Goal: Find contact information: Find contact information

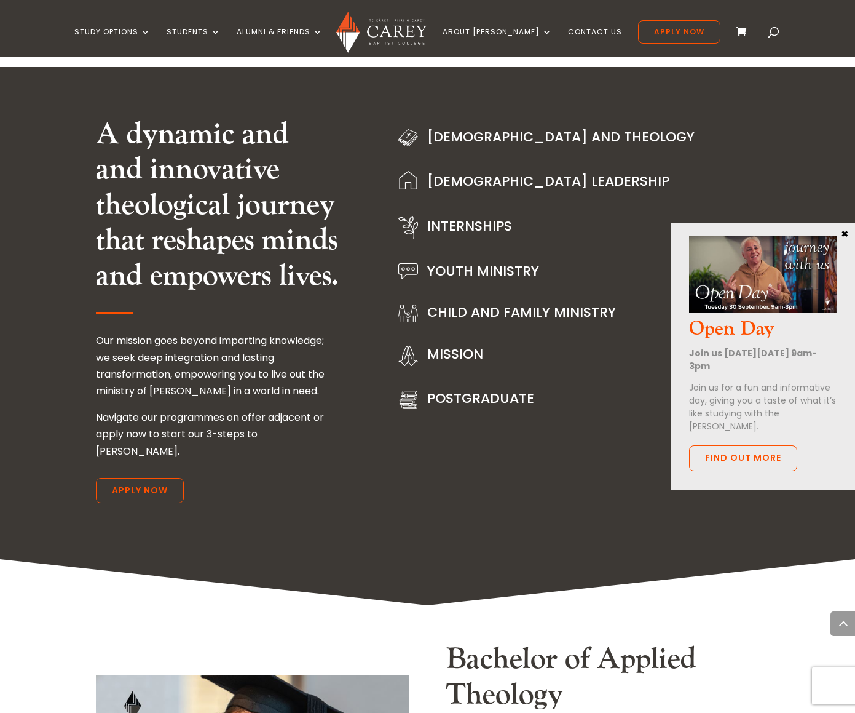
scroll to position [1505, 0]
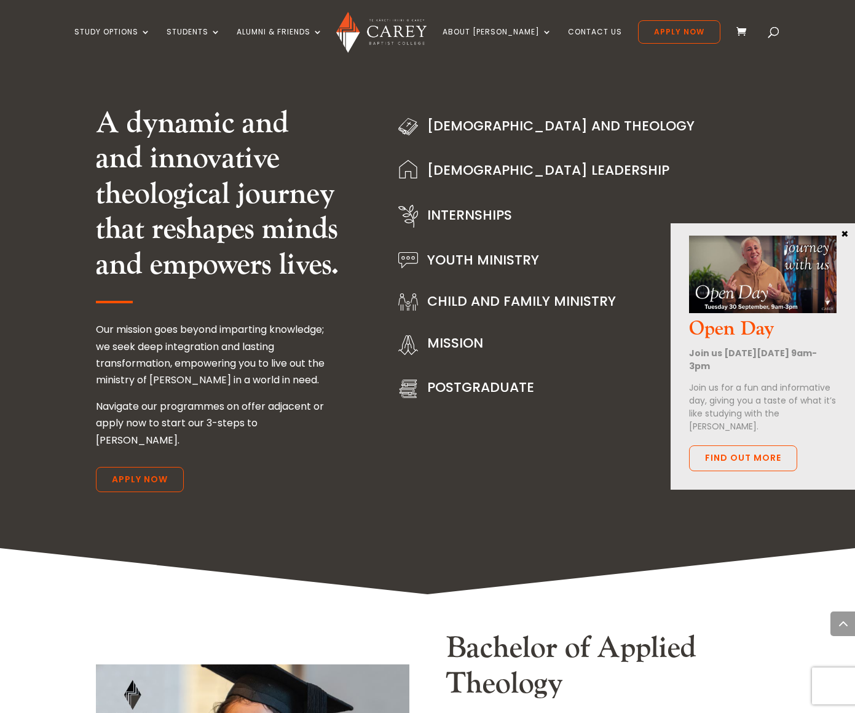
click at [845, 230] on button "×" at bounding box center [845, 233] width 12 height 11
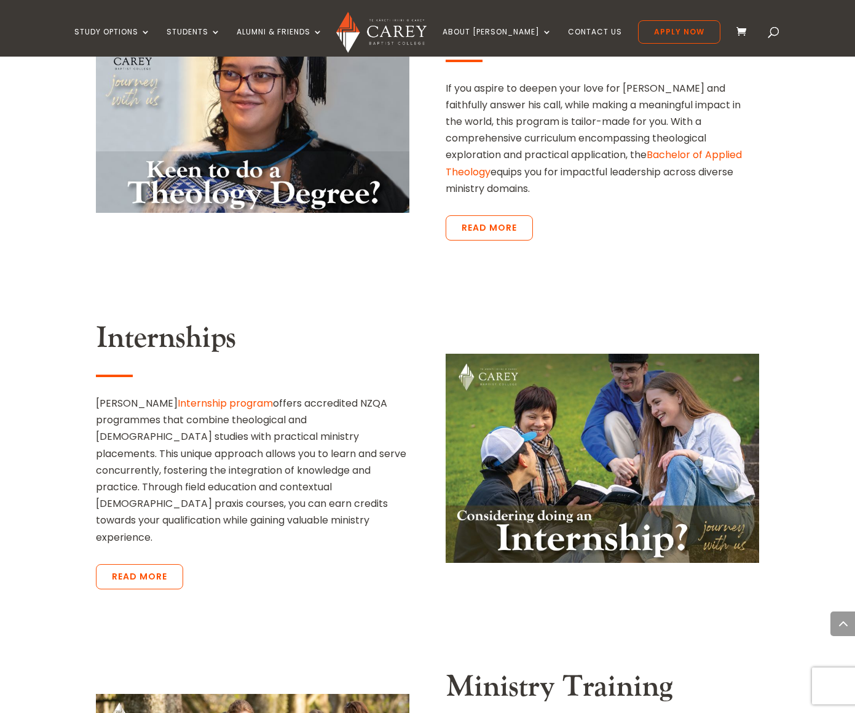
scroll to position [2150, 0]
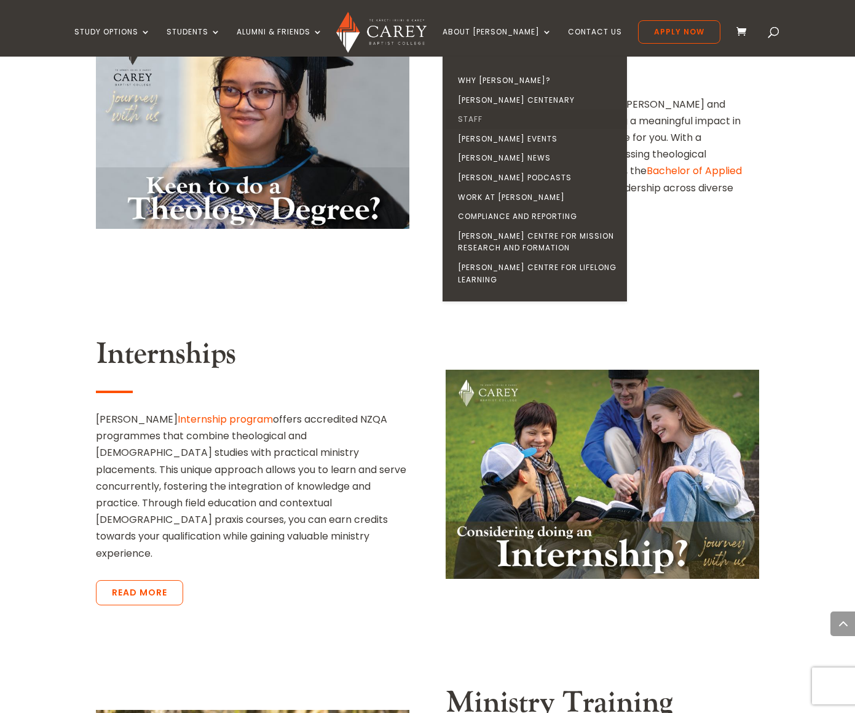
click at [504, 118] on link "Staff" at bounding box center [538, 119] width 184 height 20
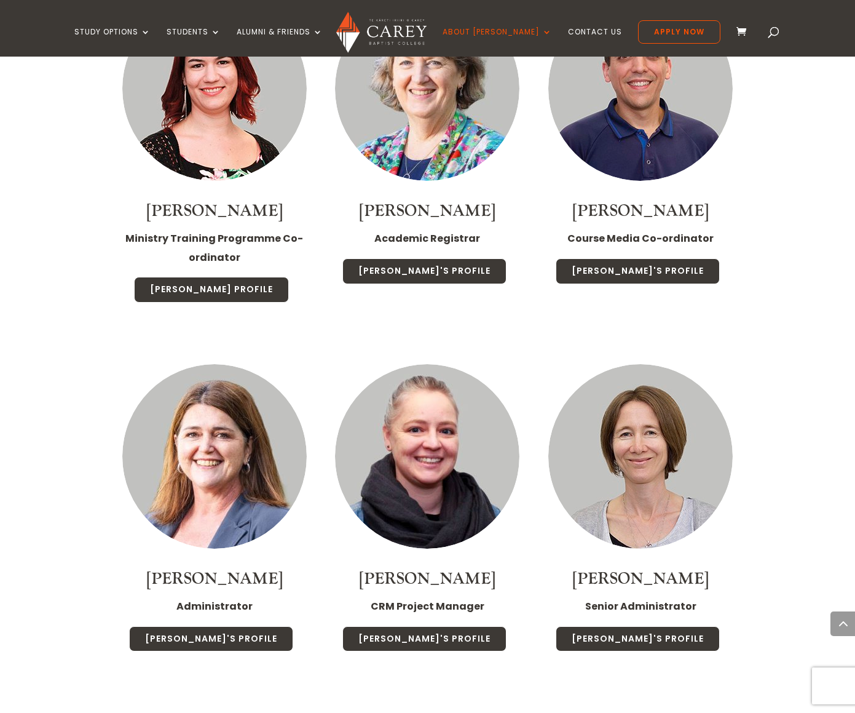
scroll to position [4102, 0]
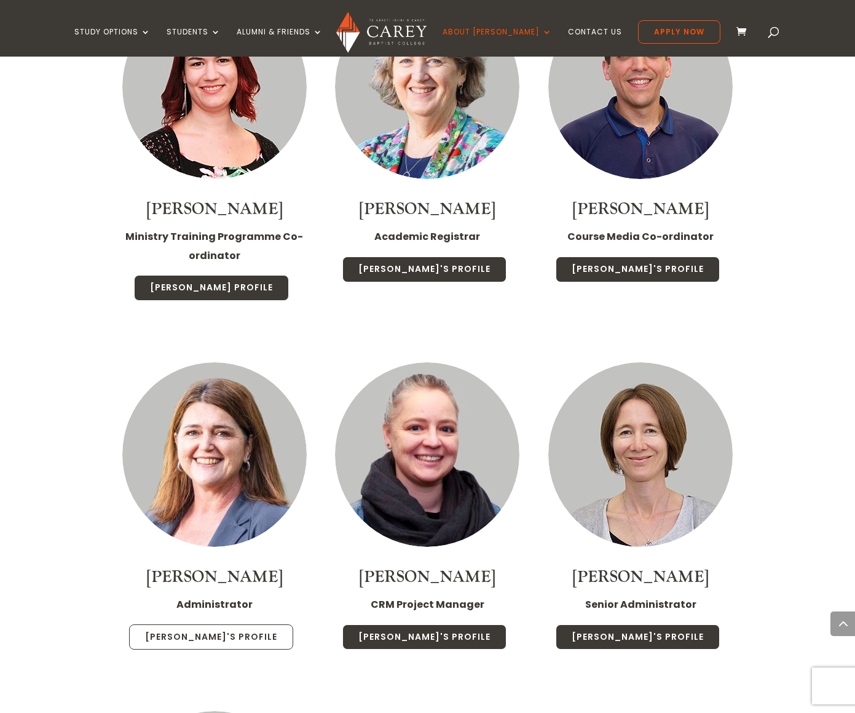
click at [221, 624] on link "[PERSON_NAME]'s Profile" at bounding box center [211, 637] width 164 height 26
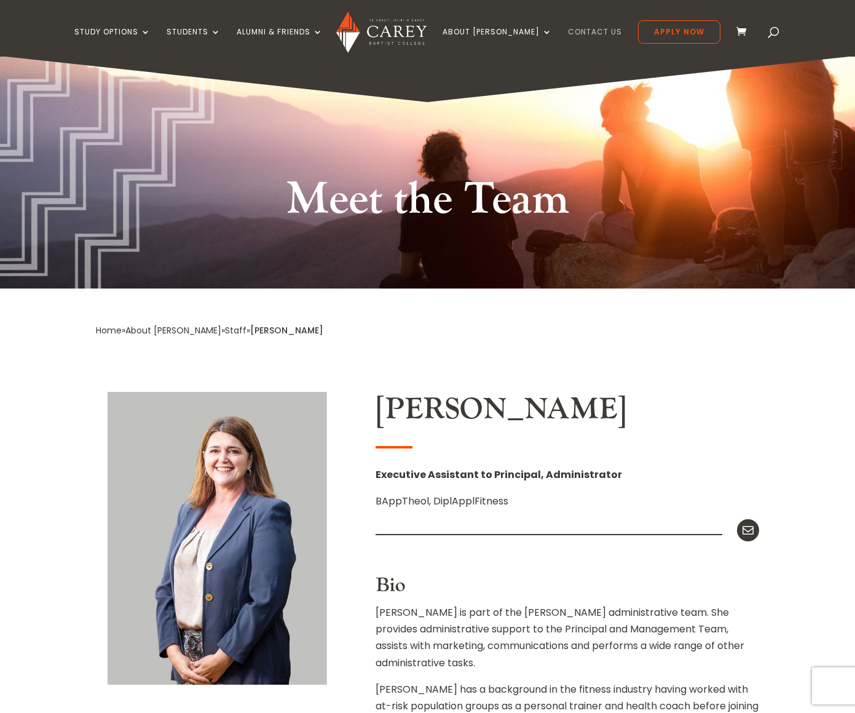
click at [576, 29] on link "Contact Us" at bounding box center [595, 42] width 54 height 29
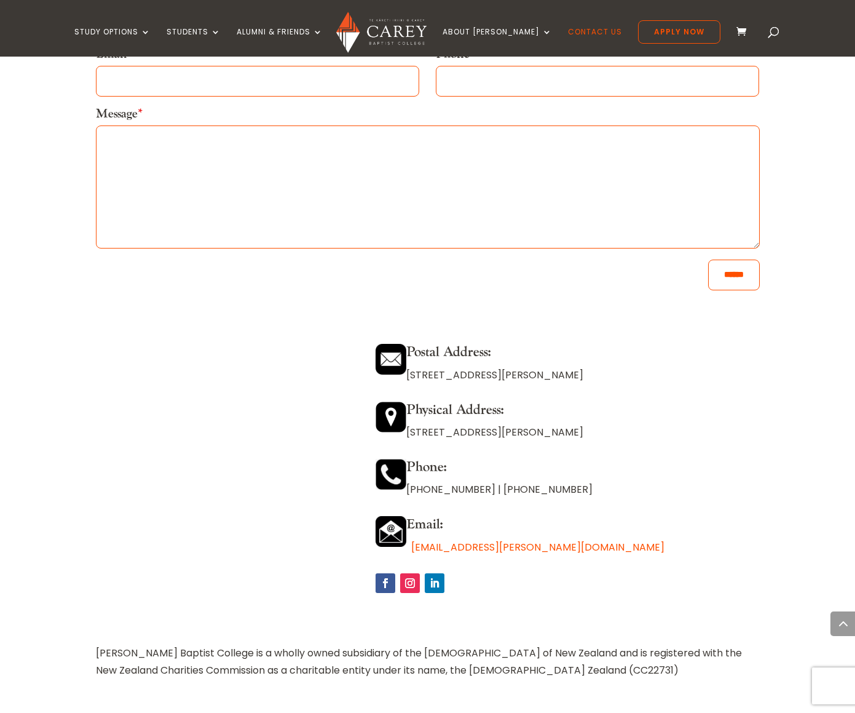
scroll to position [898, 0]
